Goal: Task Accomplishment & Management: Manage account settings

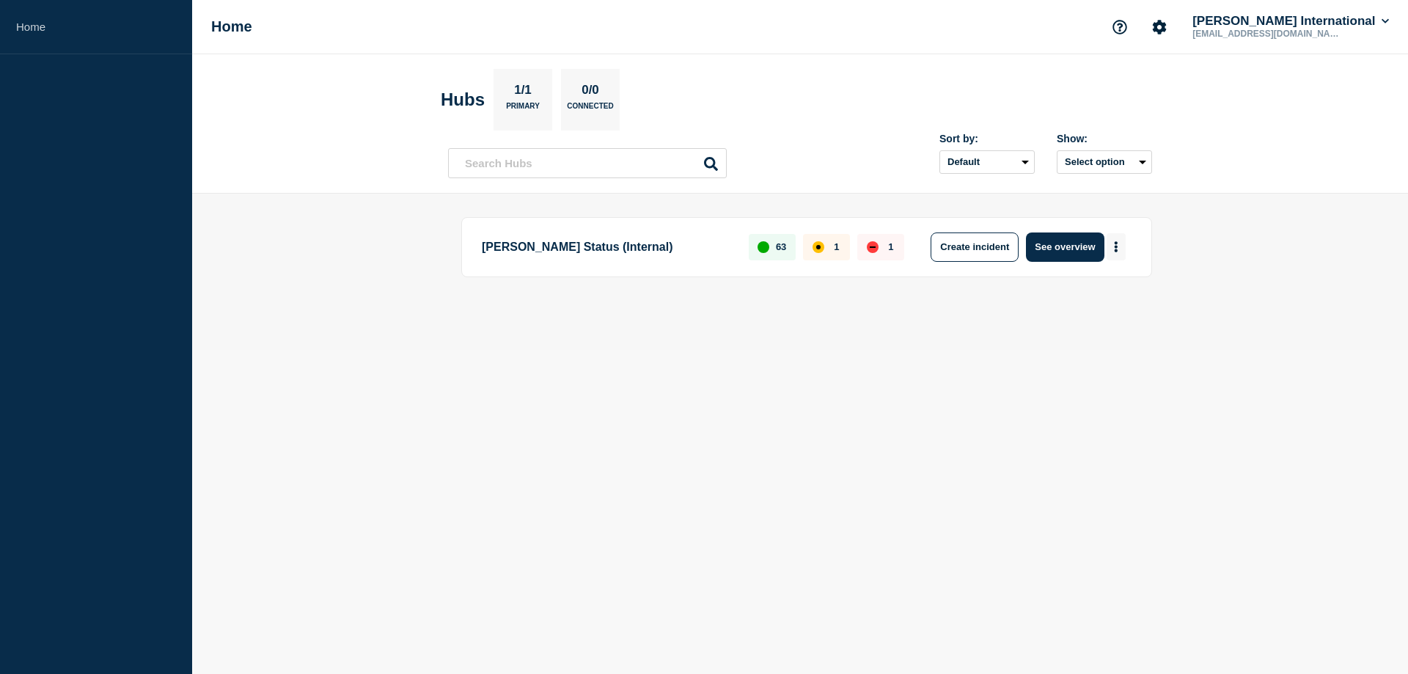
click at [1122, 248] on button "More actions" at bounding box center [1116, 246] width 19 height 27
click at [1329, 29] on p "[EMAIL_ADDRESS][DOMAIN_NAME]" at bounding box center [1266, 34] width 153 height 10
click at [1167, 23] on icon "Account settings" at bounding box center [1160, 27] width 14 height 14
click at [1214, 86] on link "Team Members" at bounding box center [1214, 87] width 76 height 12
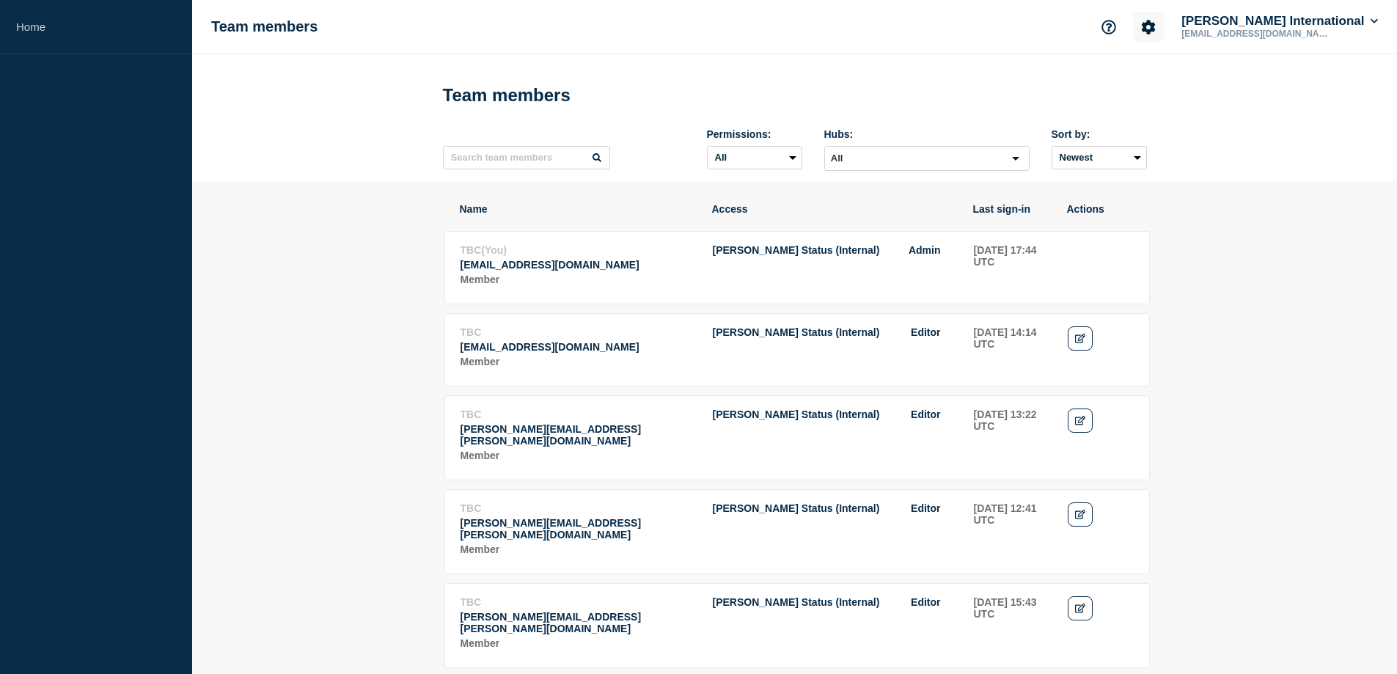
click at [1156, 23] on icon "Account settings" at bounding box center [1149, 27] width 14 height 14
click at [1299, 29] on p "[EMAIL_ADDRESS][DOMAIN_NAME]" at bounding box center [1255, 34] width 153 height 10
click at [1364, 16] on button "[PERSON_NAME] International" at bounding box center [1280, 21] width 202 height 15
click at [1086, 277] on td "Actions" at bounding box center [1100, 266] width 67 height 45
click at [790, 256] on span "[PERSON_NAME] Status (Internal)" at bounding box center [796, 250] width 167 height 12
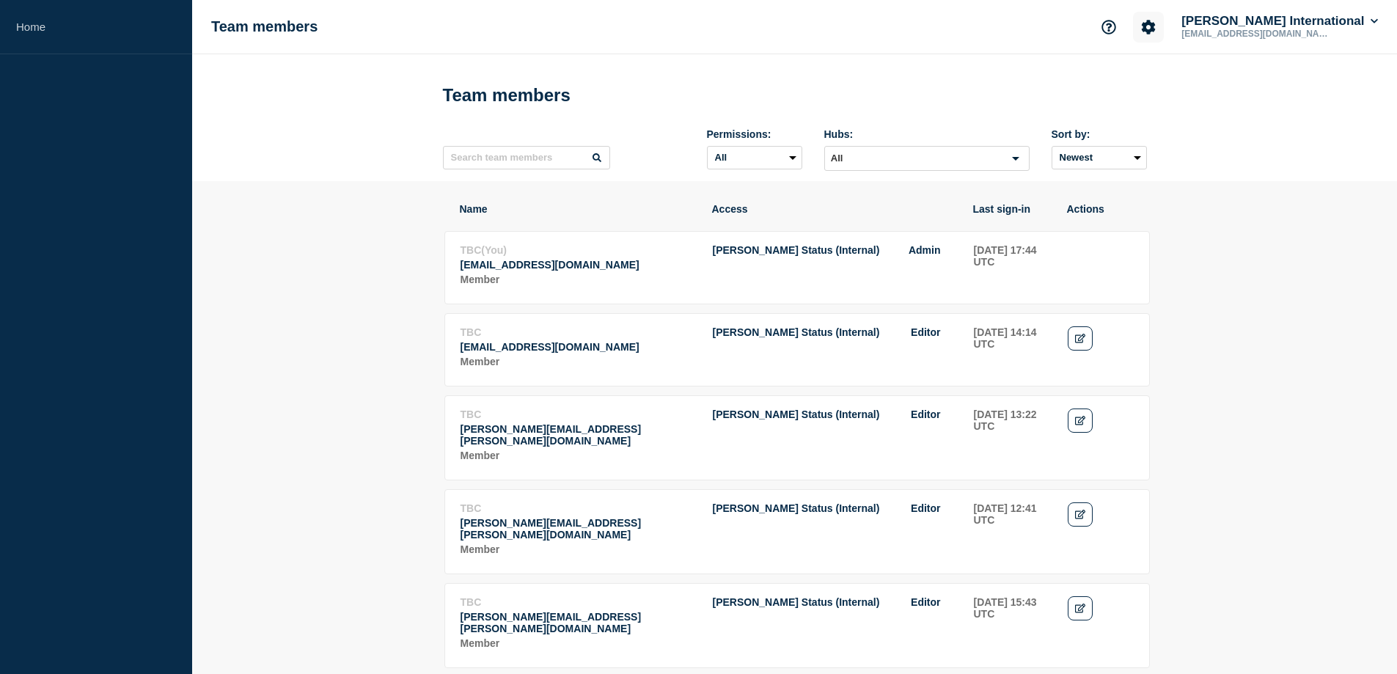
click at [1164, 42] on button "Account settings" at bounding box center [1148, 27] width 31 height 31
click at [1335, 20] on button "[PERSON_NAME] International" at bounding box center [1280, 21] width 202 height 15
click at [1306, 140] on link "User settings" at bounding box center [1287, 140] width 65 height 12
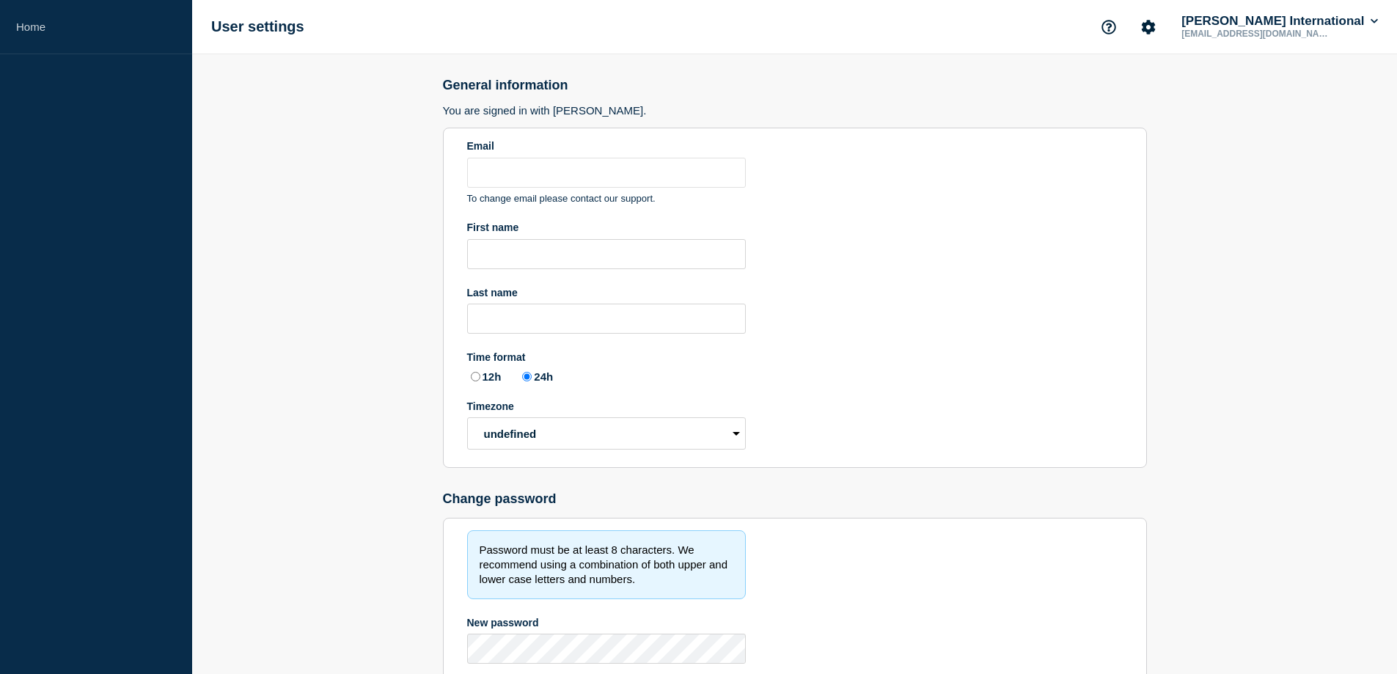
type input "[EMAIL_ADDRESS][DOMAIN_NAME]"
radio input "true"
select select "hub"
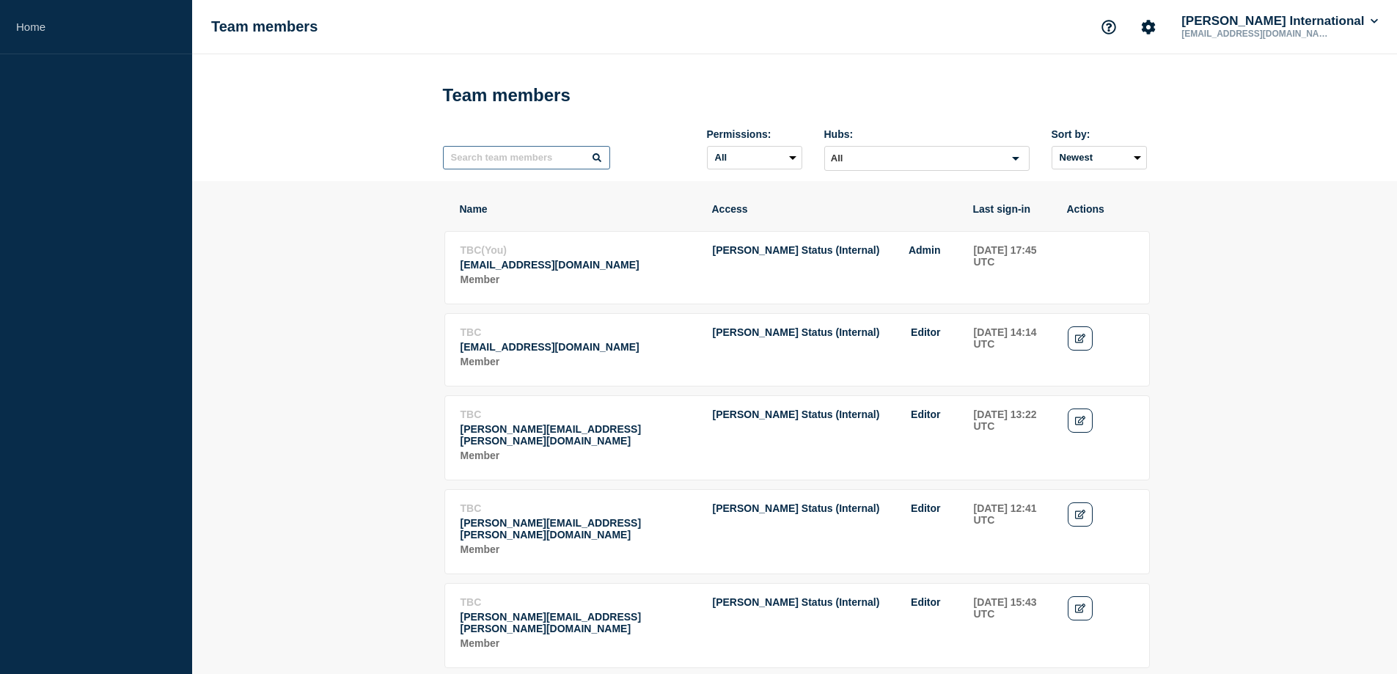
click at [505, 161] on input "text" at bounding box center [526, 157] width 167 height 23
type input "z"
type input "[PERSON_NAME]"
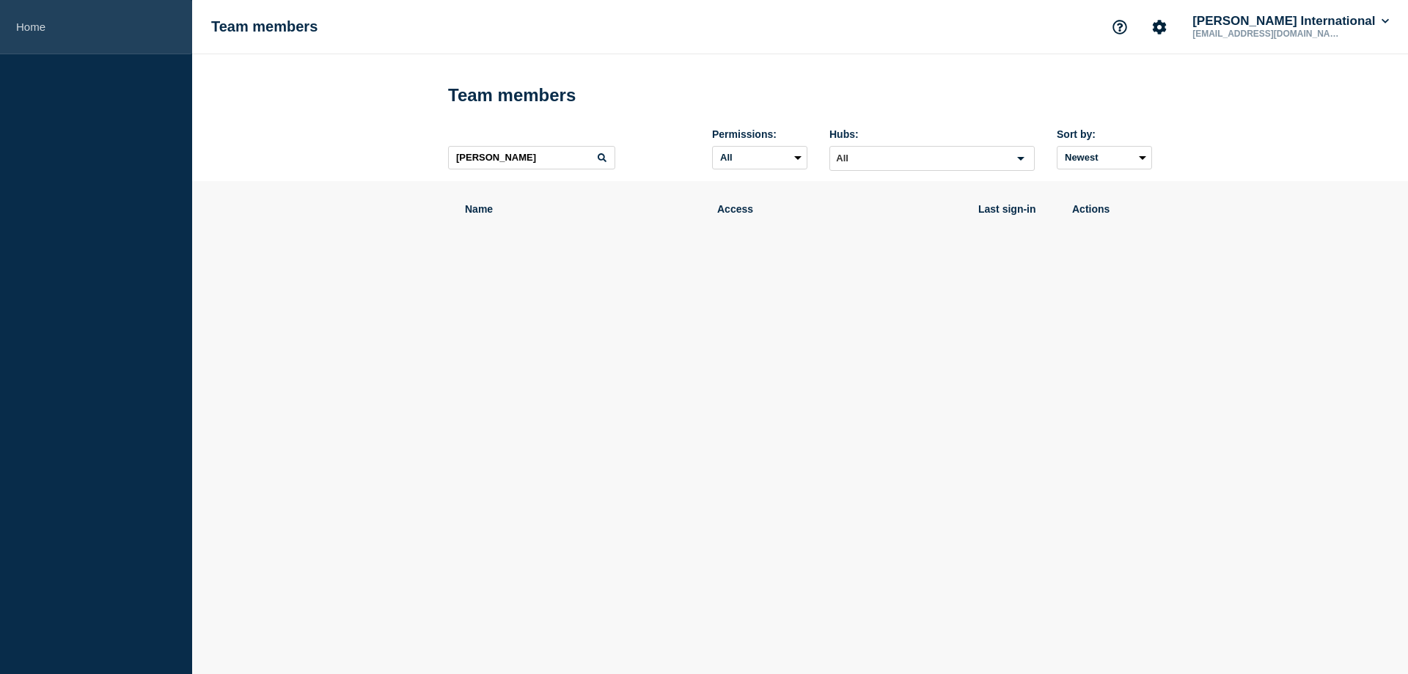
click at [36, 23] on link "Home" at bounding box center [96, 27] width 192 height 54
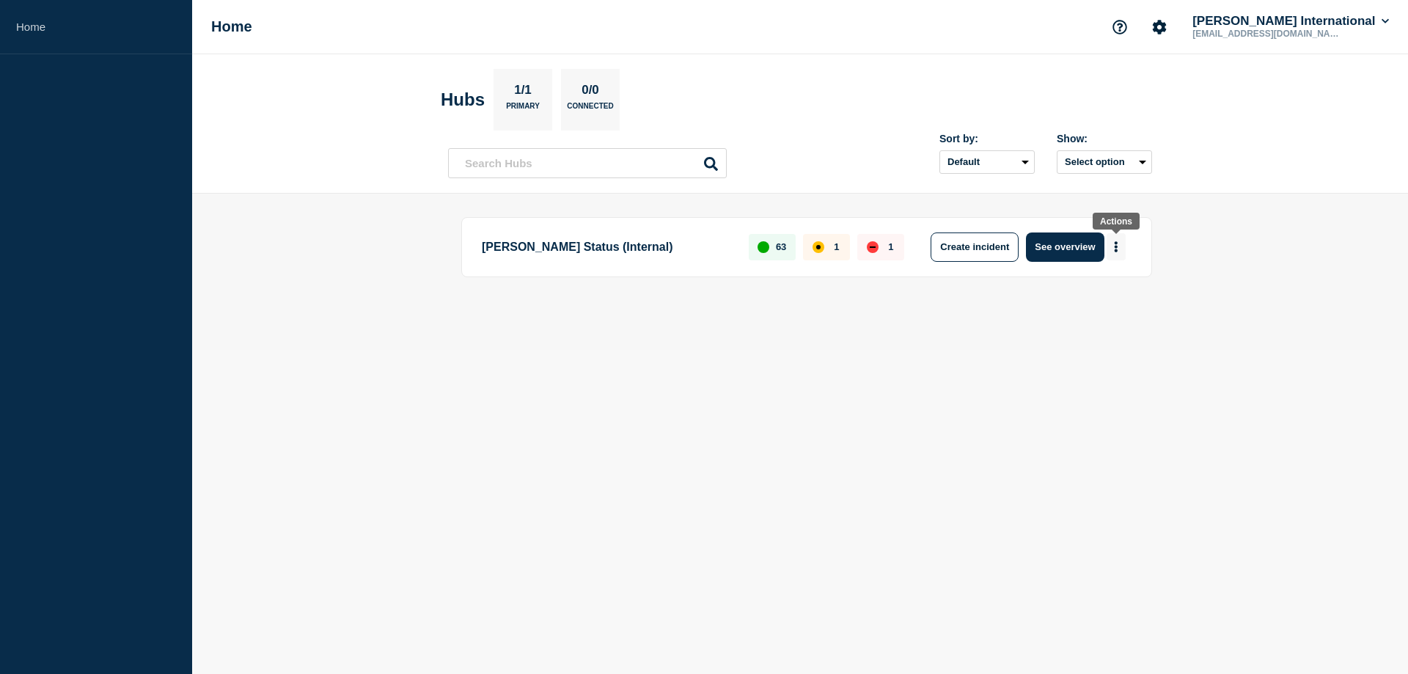
click at [1117, 248] on icon "More actions" at bounding box center [1116, 246] width 3 height 11
click at [1342, 31] on p "[EMAIL_ADDRESS][DOMAIN_NAME]" at bounding box center [1266, 34] width 153 height 10
click at [1167, 27] on icon "Account settings" at bounding box center [1159, 27] width 15 height 15
click at [1224, 81] on link "Team Members" at bounding box center [1214, 87] width 76 height 12
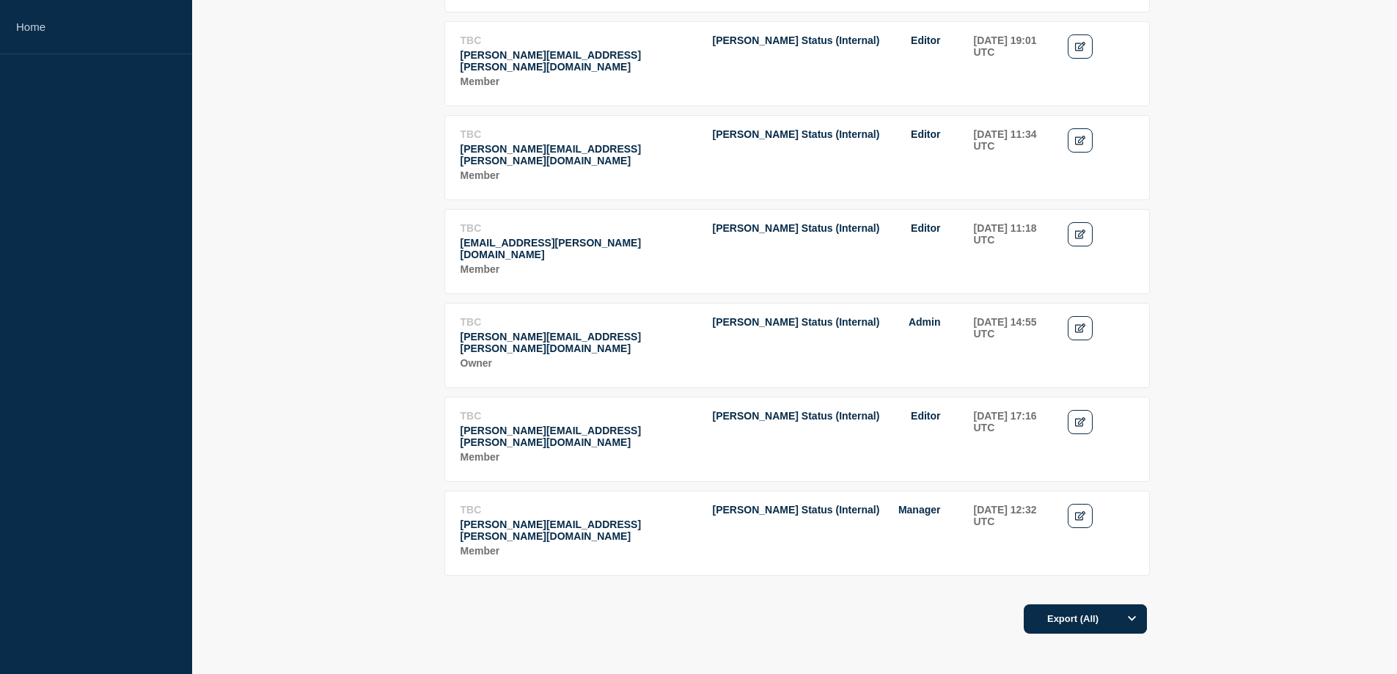
scroll to position [979, 0]
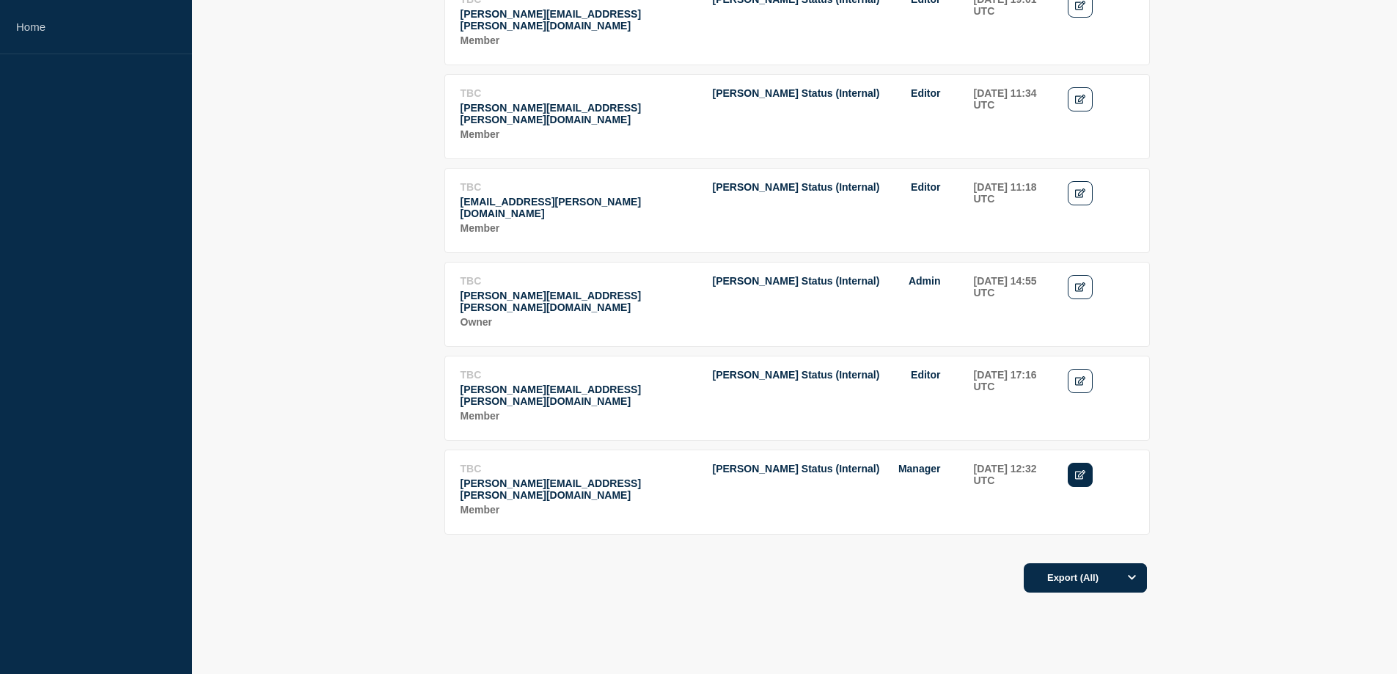
click at [1078, 470] on icon "Edit" at bounding box center [1080, 475] width 11 height 10
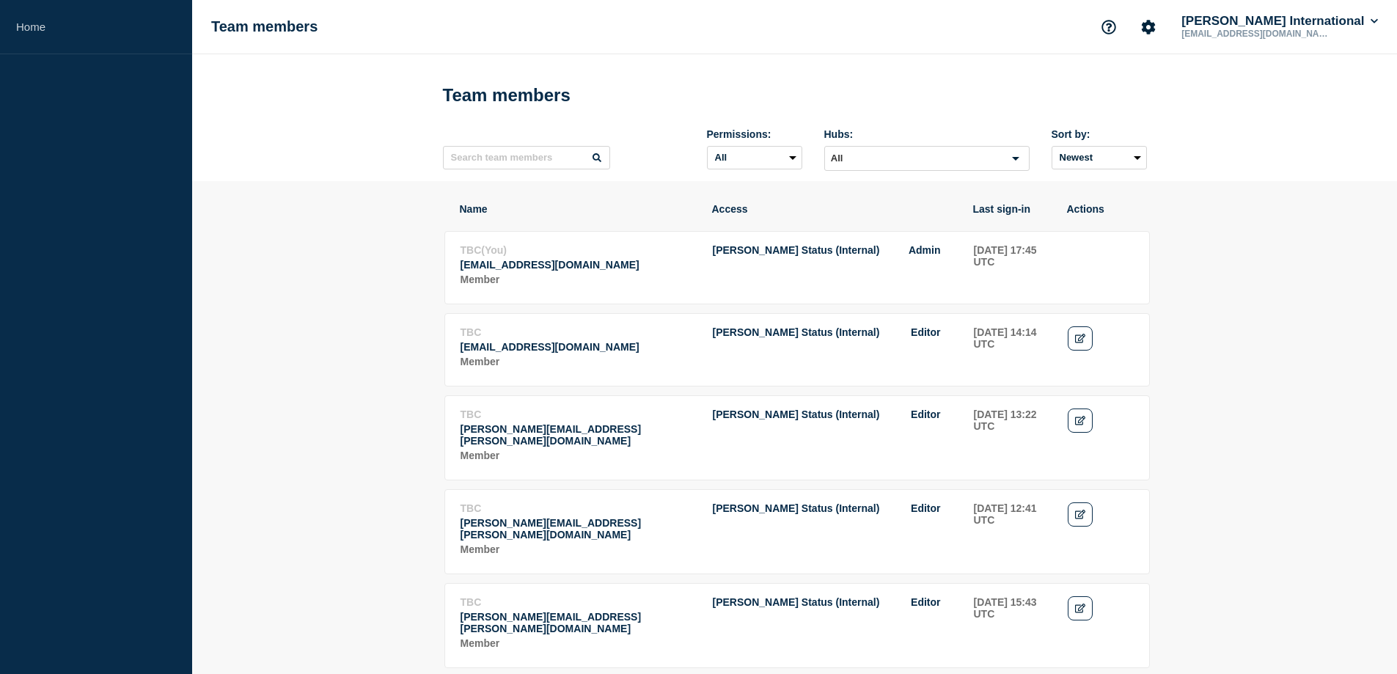
click at [855, 266] on td "[PERSON_NAME] Status (Internal) Admin" at bounding box center [835, 266] width 246 height 45
click at [1331, 35] on p "[EMAIL_ADDRESS][DOMAIN_NAME]" at bounding box center [1255, 34] width 153 height 10
click at [1164, 18] on button "Account settings" at bounding box center [1148, 27] width 31 height 31
click at [1353, 19] on button "[PERSON_NAME] International" at bounding box center [1280, 21] width 202 height 15
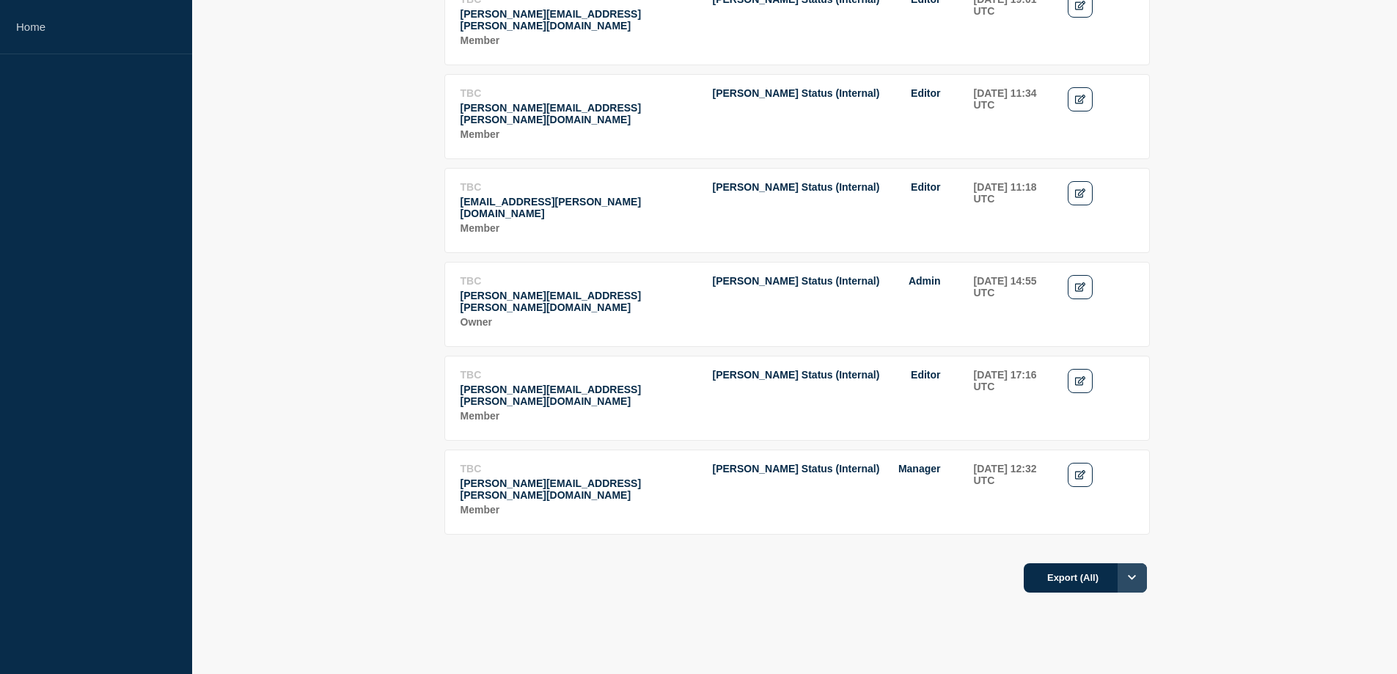
click at [1136, 575] on icon "Options" at bounding box center [1132, 577] width 8 height 5
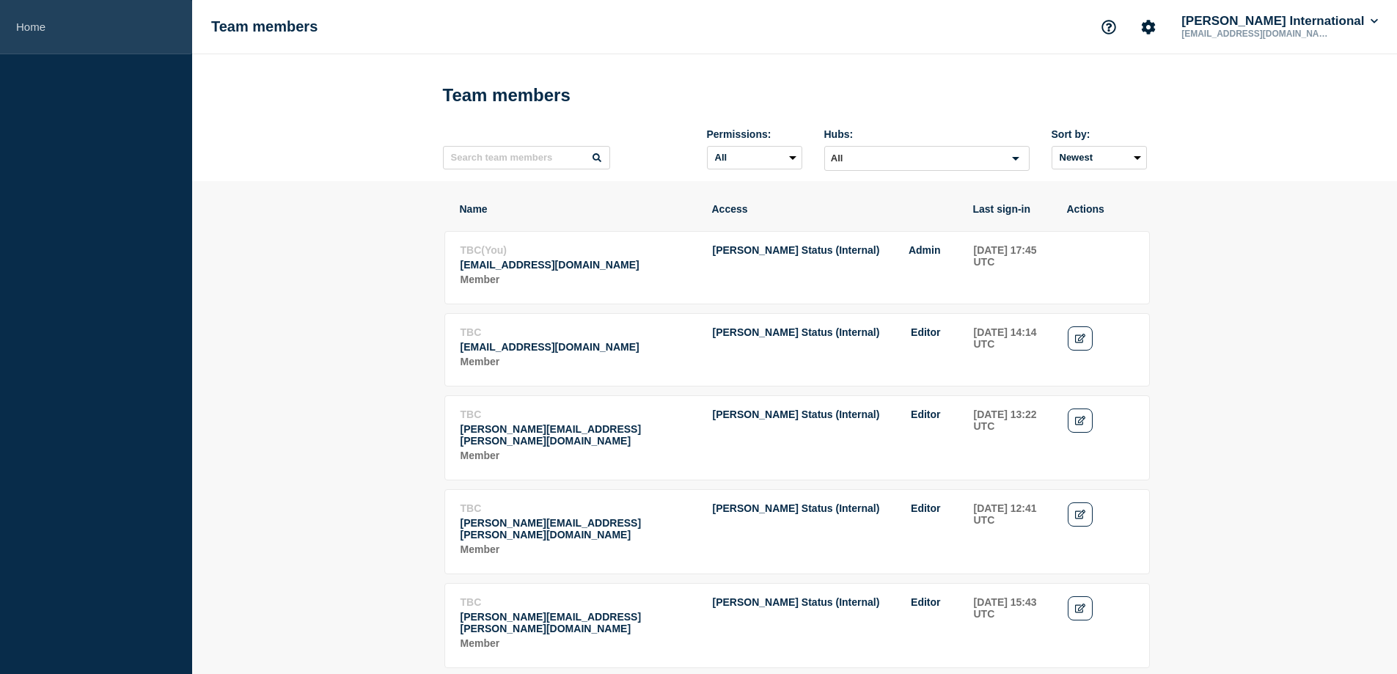
click at [21, 23] on link "Home" at bounding box center [96, 27] width 192 height 54
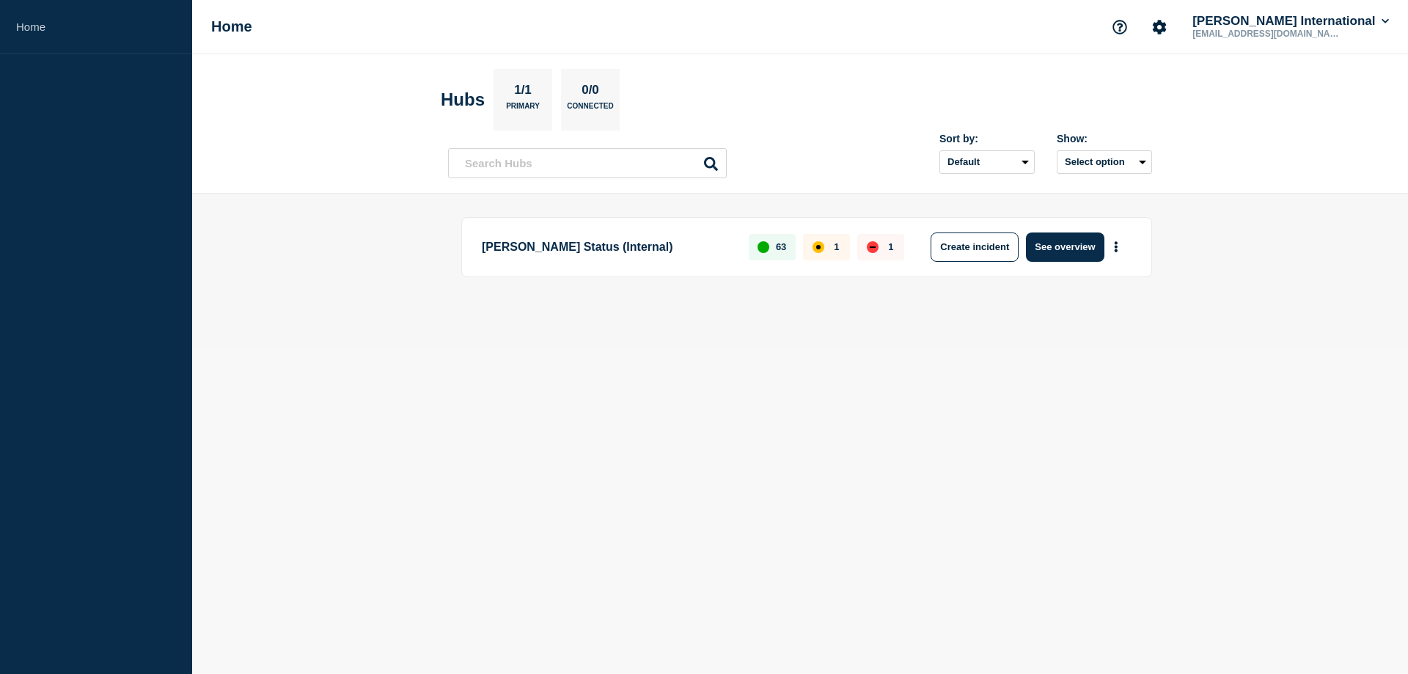
click at [540, 109] on p "Primary" at bounding box center [523, 109] width 34 height 15
click at [1108, 162] on button "Select option" at bounding box center [1104, 161] width 95 height 23
click at [973, 158] on select "Default Last added Last updated Most active A-Z" at bounding box center [987, 161] width 95 height 23
click at [1282, 101] on header "Hubs 1/1 Primary 0/0 Connected Sort by: Default Last added Last updated Most ac…" at bounding box center [800, 123] width 1216 height 139
click at [1337, 7] on div "Home [PERSON_NAME] International [EMAIL_ADDRESS][DOMAIN_NAME]" at bounding box center [800, 27] width 1216 height 54
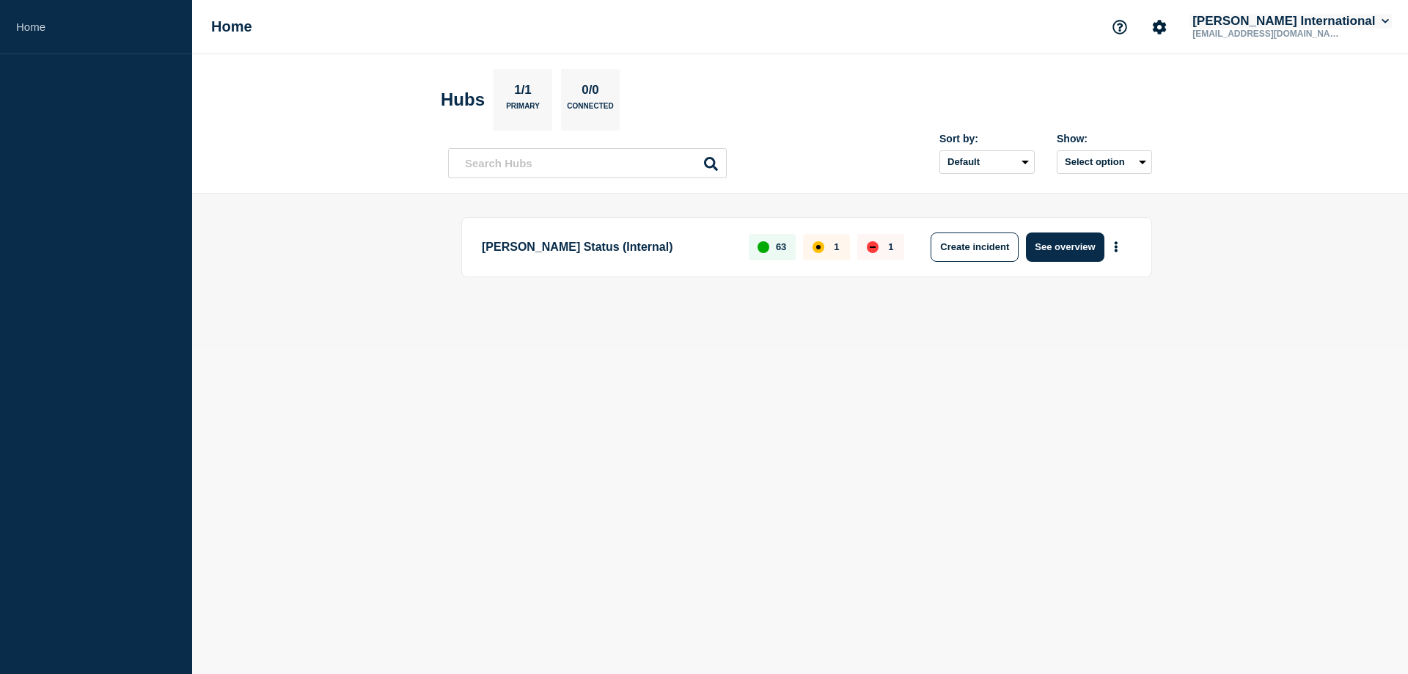
click at [1326, 26] on button "[PERSON_NAME] International" at bounding box center [1291, 21] width 202 height 15
click at [1167, 21] on icon "Account settings" at bounding box center [1160, 27] width 14 height 14
click at [1127, 32] on icon "Support" at bounding box center [1120, 27] width 15 height 15
click at [1339, 175] on header "Hubs 1/1 Primary 0/0 Connected Sort by: Default Last added Last updated Most ac…" at bounding box center [800, 123] width 1216 height 139
click at [1357, 421] on body "Home Home [PERSON_NAME] International [EMAIL_ADDRESS][DOMAIN_NAME] Hubs 1/1 Pri…" at bounding box center [704, 337] width 1408 height 674
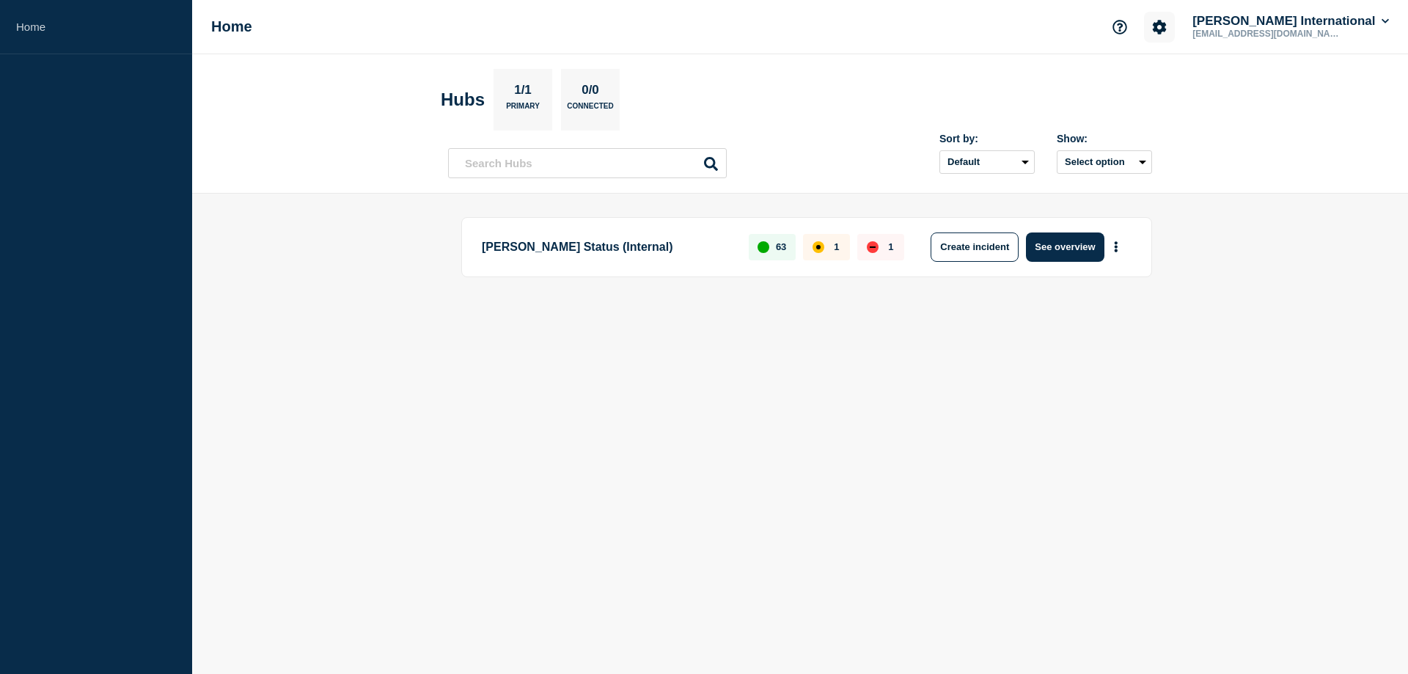
click at [1175, 21] on button "Account settings" at bounding box center [1159, 27] width 31 height 31
click at [1220, 91] on link "Team Members" at bounding box center [1214, 87] width 76 height 12
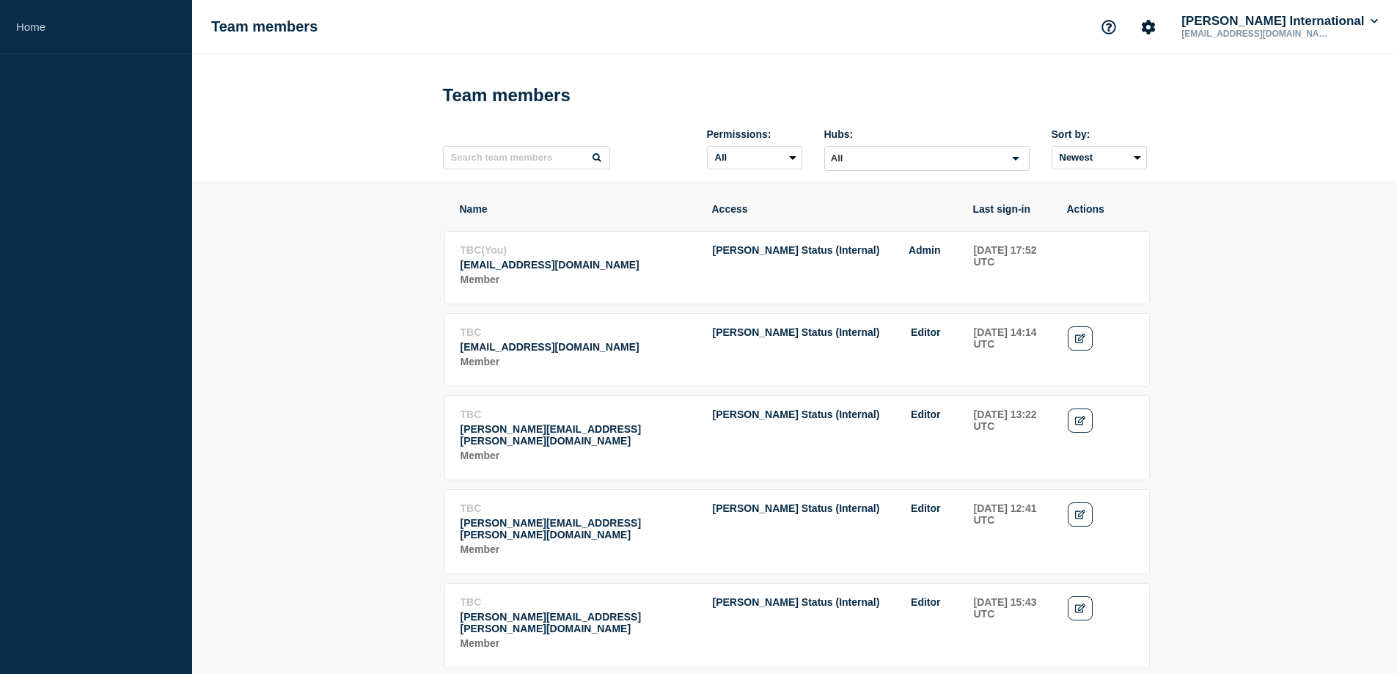
click at [477, 271] on p "[EMAIL_ADDRESS][DOMAIN_NAME]" at bounding box center [579, 265] width 236 height 12
click at [35, 42] on link "Home" at bounding box center [96, 27] width 192 height 54
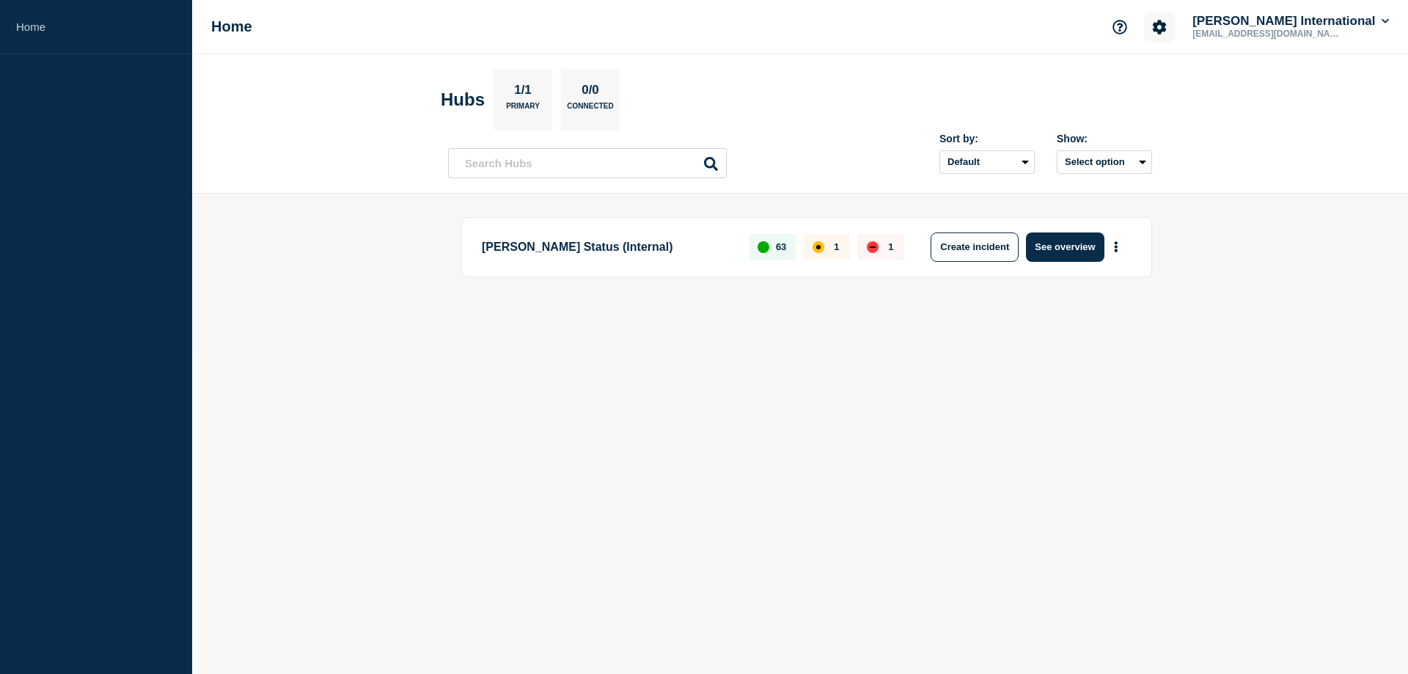
click at [1167, 26] on icon "Account settings" at bounding box center [1160, 27] width 14 height 14
click at [1216, 89] on link "Team Members" at bounding box center [1214, 87] width 76 height 12
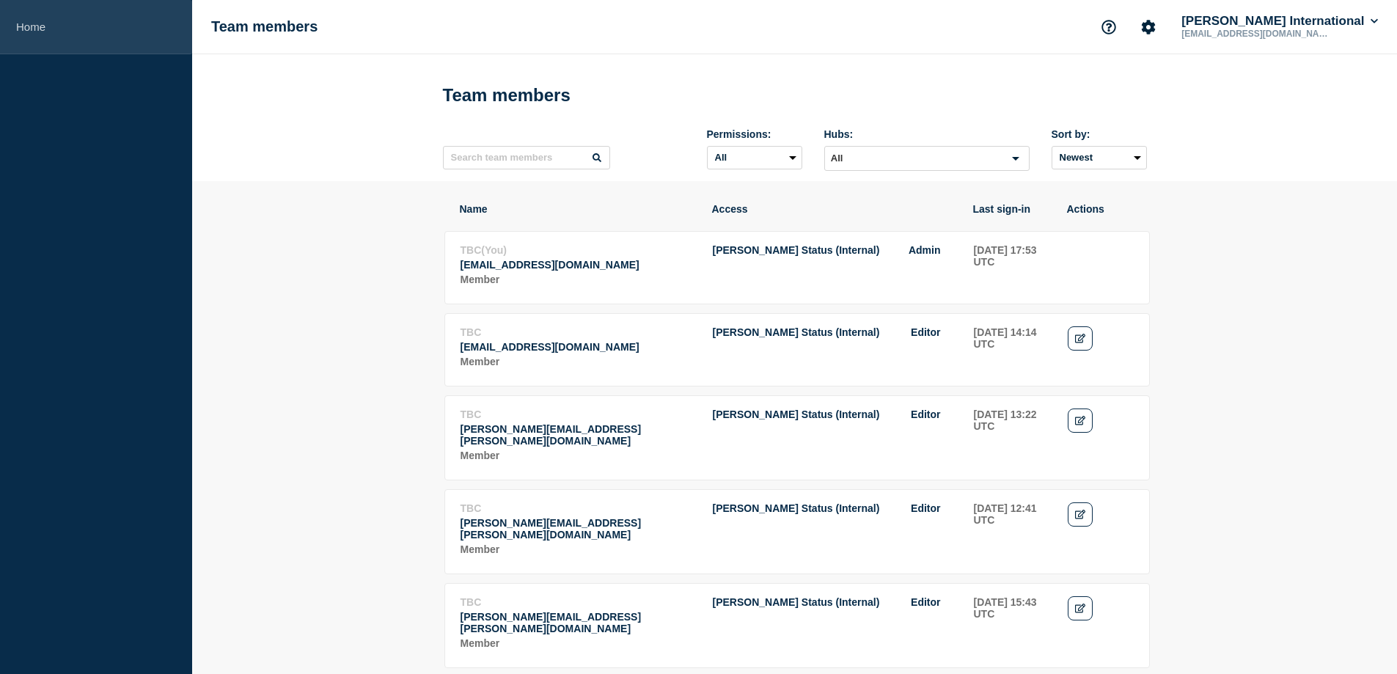
click at [50, 26] on link "Home" at bounding box center [96, 27] width 192 height 54
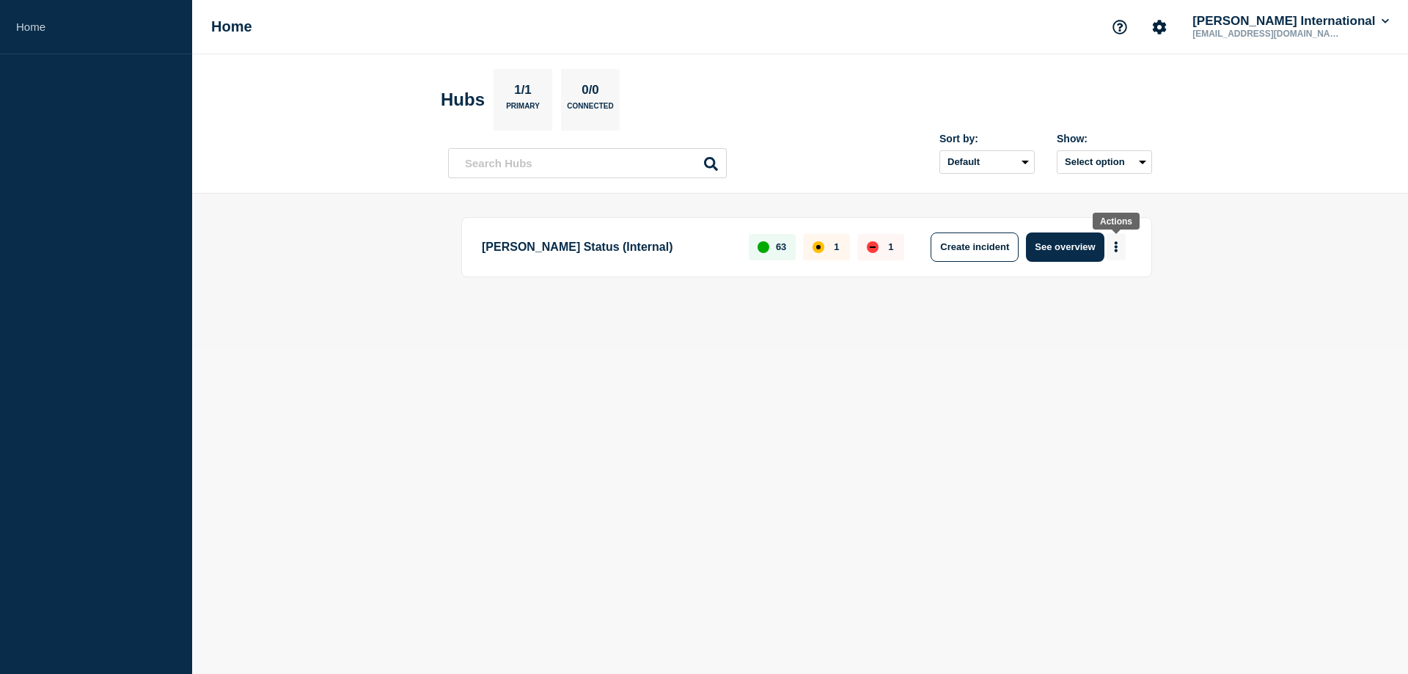
click at [1119, 250] on button "More actions" at bounding box center [1116, 246] width 19 height 27
click at [1065, 247] on button "See overview" at bounding box center [1065, 247] width 78 height 29
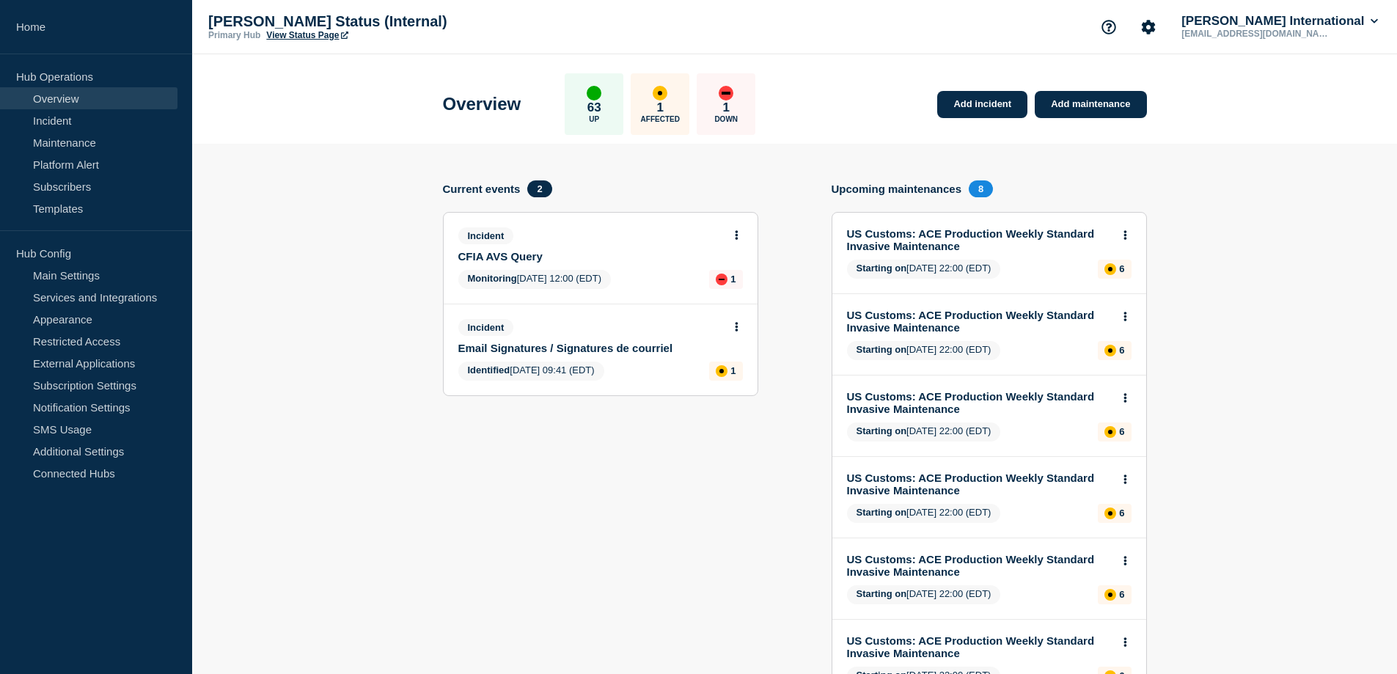
click at [66, 194] on link "Subscribers" at bounding box center [89, 186] width 178 height 22
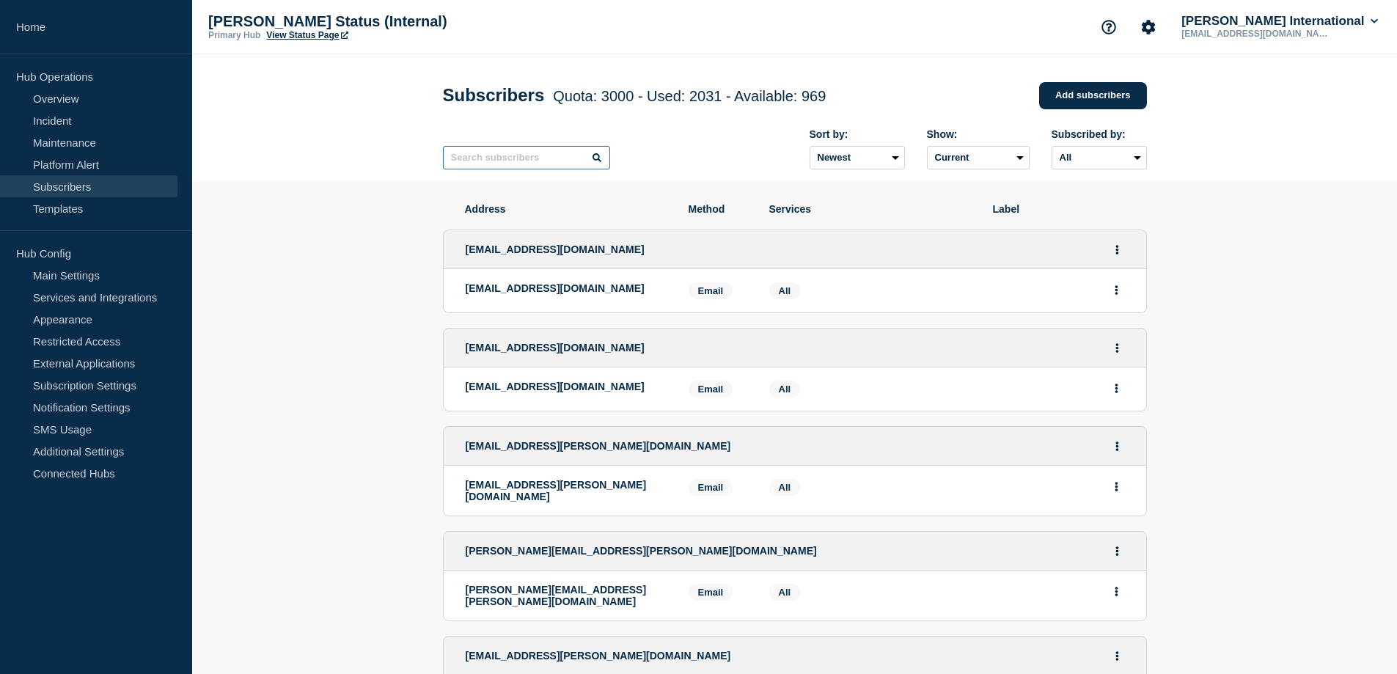
click at [529, 168] on input "text" at bounding box center [526, 157] width 167 height 23
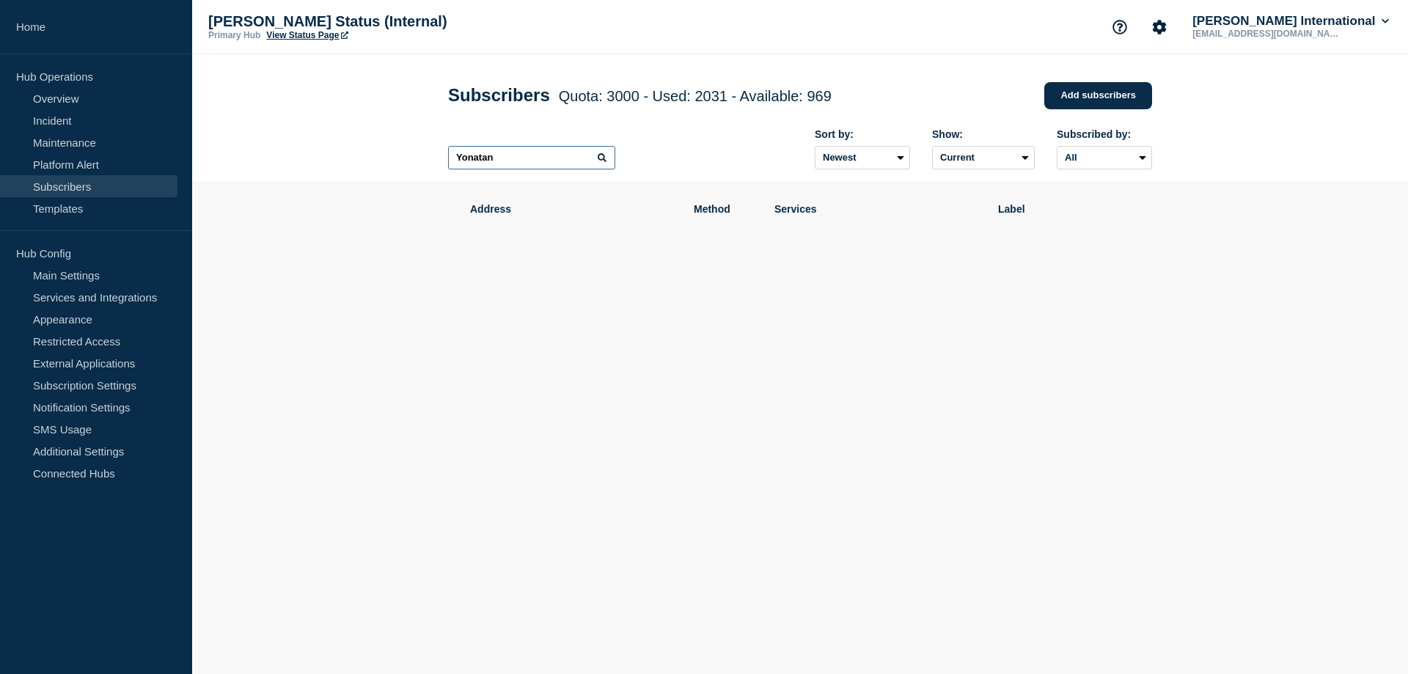
type input "Yonatan"
click at [603, 161] on icon at bounding box center [602, 157] width 9 height 9
click at [547, 164] on input "Yonatan" at bounding box center [531, 157] width 167 height 23
click at [1335, 21] on button "[PERSON_NAME] International" at bounding box center [1291, 21] width 202 height 15
click at [1314, 142] on link "User settings" at bounding box center [1298, 140] width 65 height 12
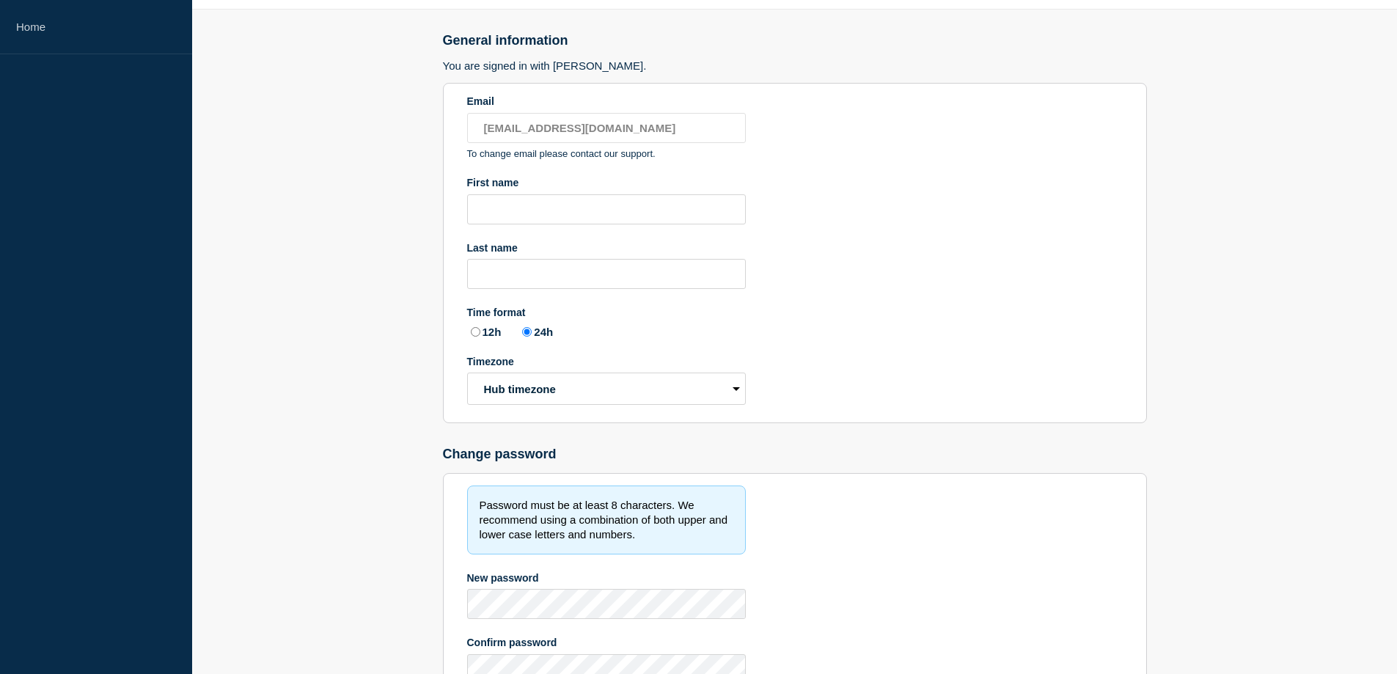
scroll to position [48, 0]
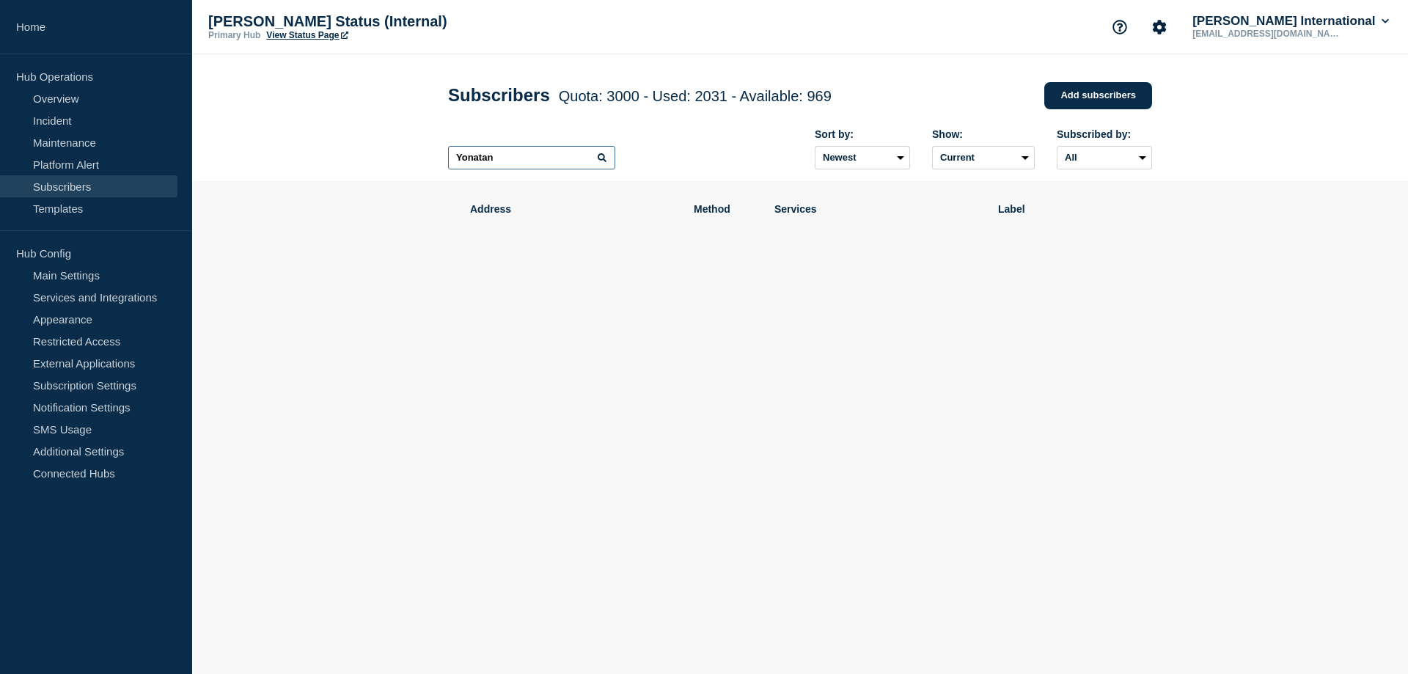
drag, startPoint x: 516, startPoint y: 171, endPoint x: 287, endPoint y: 168, distance: 229.6
click at [287, 168] on header "Subscribers Quota: 3000 - Used: 2031 - Available: 969 Quota Used Available 3000…" at bounding box center [800, 117] width 1216 height 127
type input "shemesh"
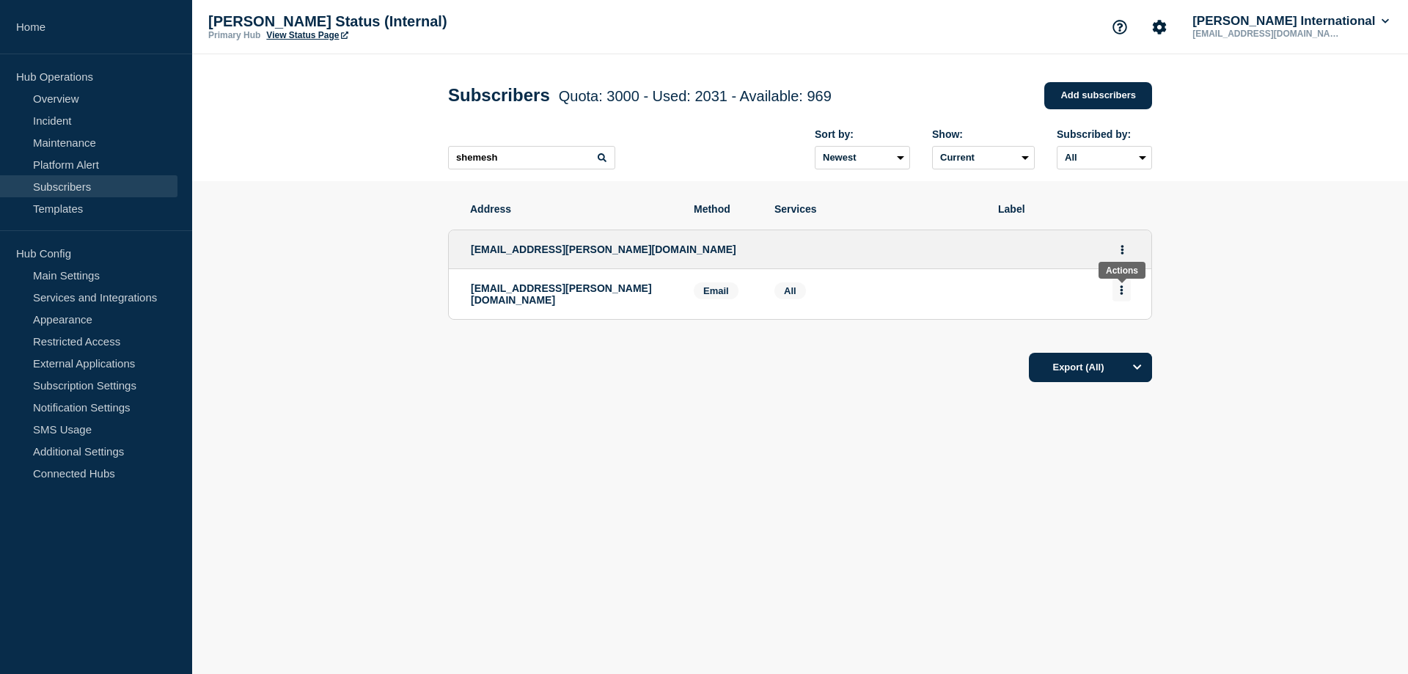
click at [1125, 288] on button "Actions" at bounding box center [1122, 290] width 18 height 23
click at [1001, 291] on div at bounding box center [1064, 293] width 132 height 23
click at [86, 453] on link "Additional Settings" at bounding box center [89, 451] width 178 height 22
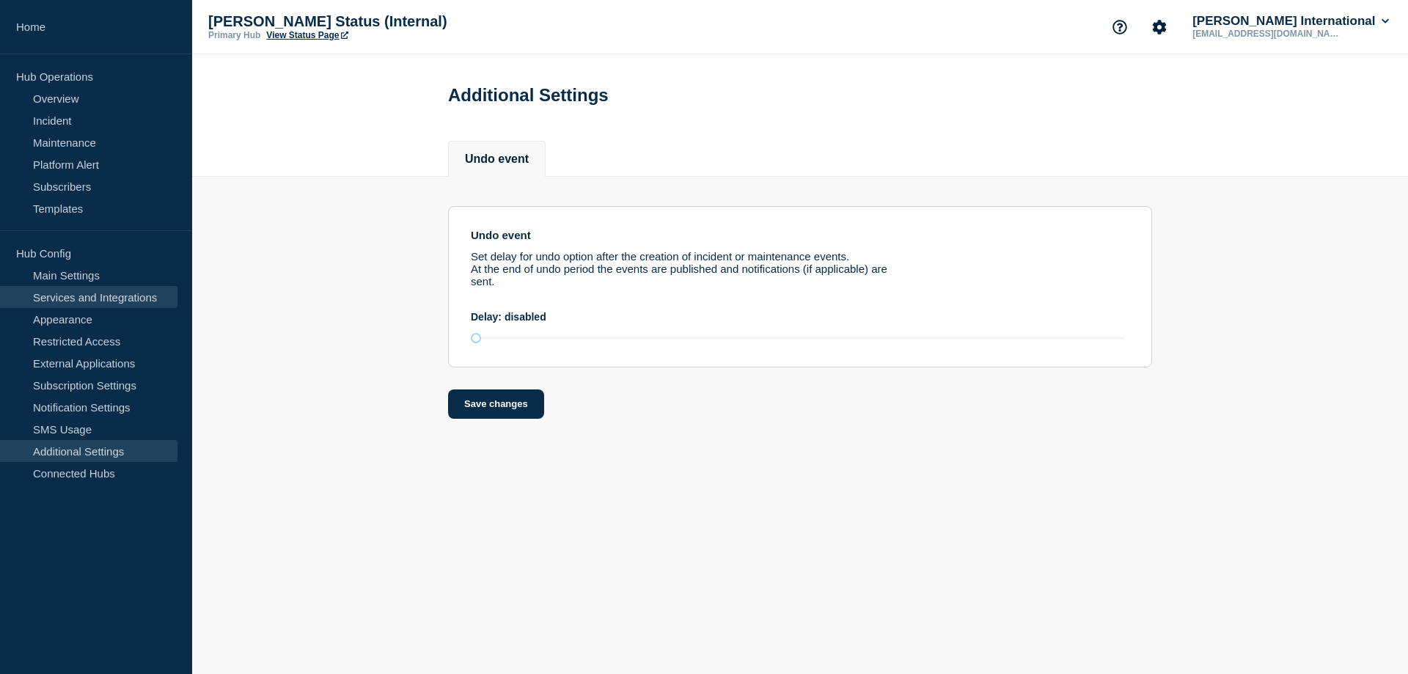
click at [100, 302] on link "Services and Integrations" at bounding box center [89, 297] width 178 height 22
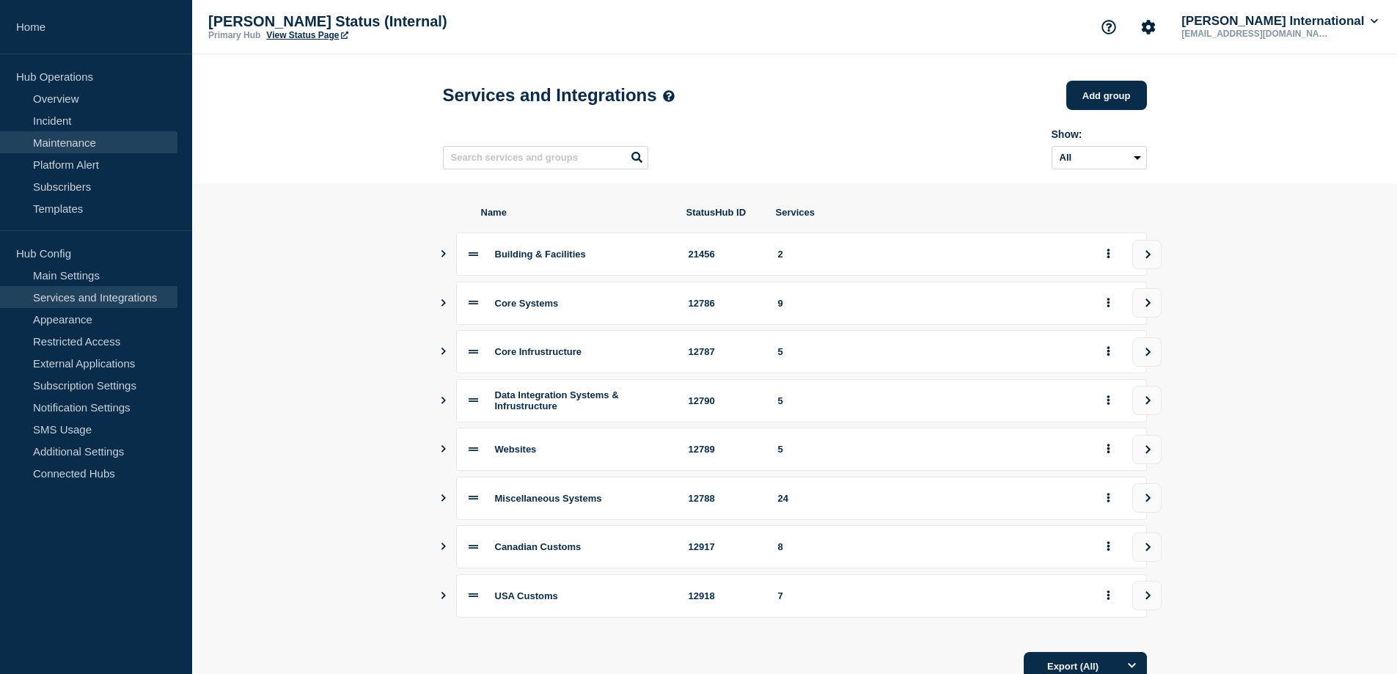
click at [87, 137] on link "Maintenance" at bounding box center [89, 142] width 178 height 22
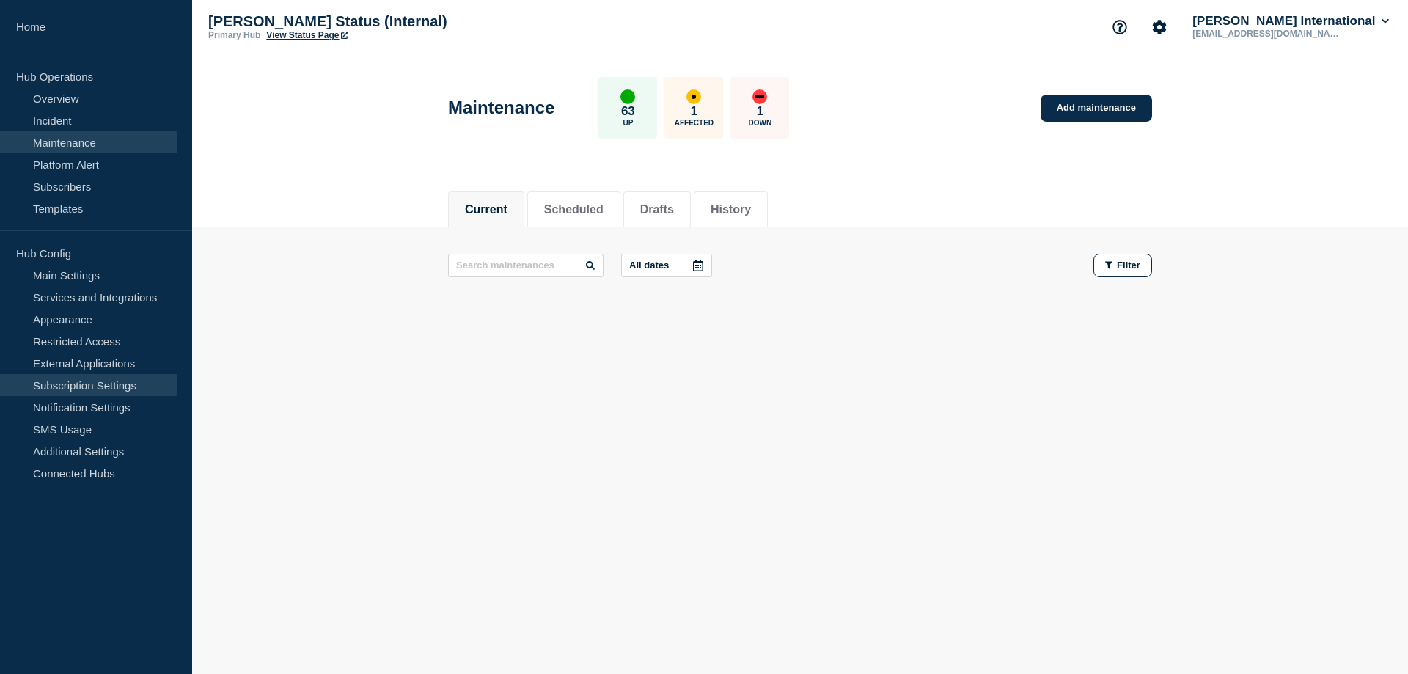
click at [84, 385] on link "Subscription Settings" at bounding box center [89, 385] width 178 height 22
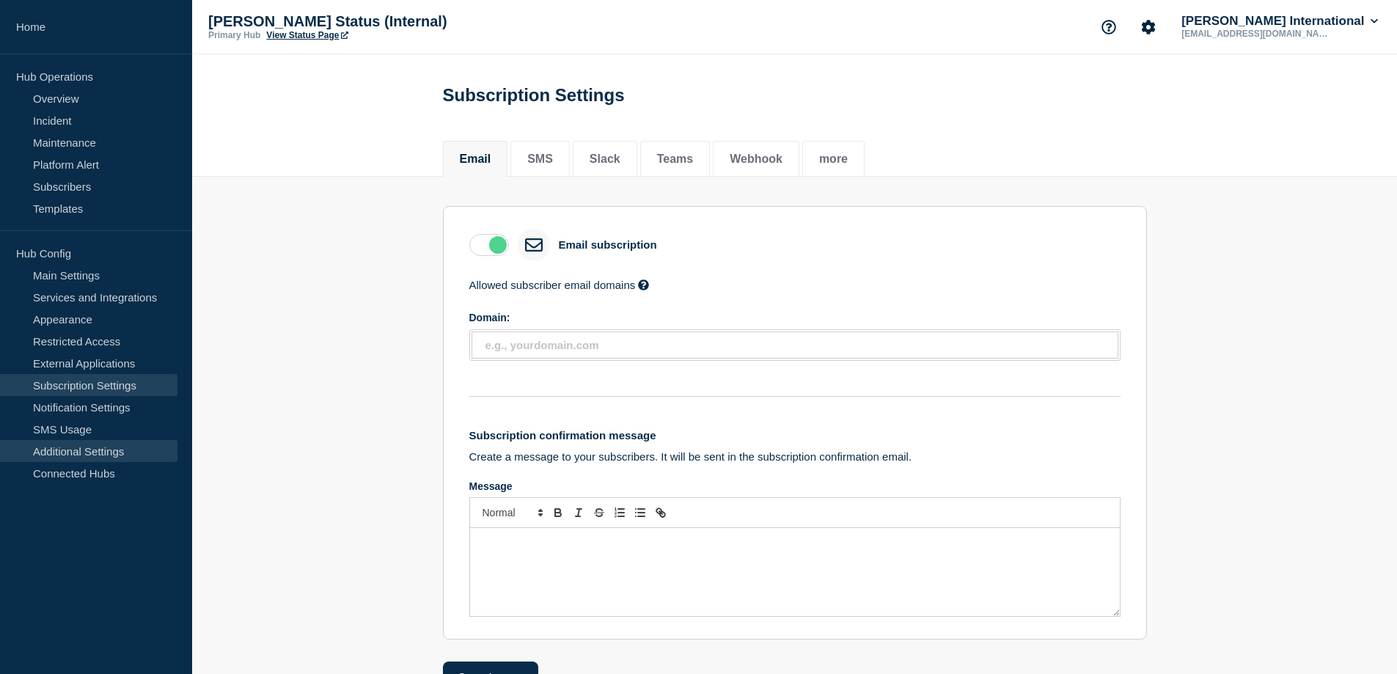
click at [103, 456] on link "Additional Settings" at bounding box center [89, 451] width 178 height 22
